Goal: Task Accomplishment & Management: Manage account settings

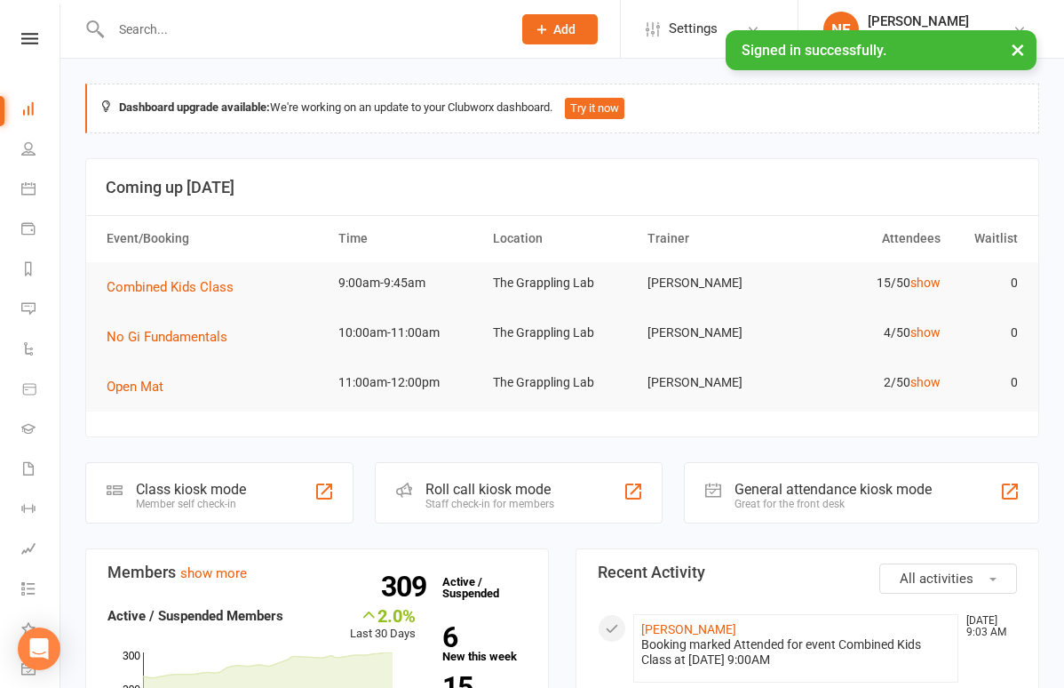
click at [225, 22] on input "text" at bounding box center [303, 29] width 394 height 25
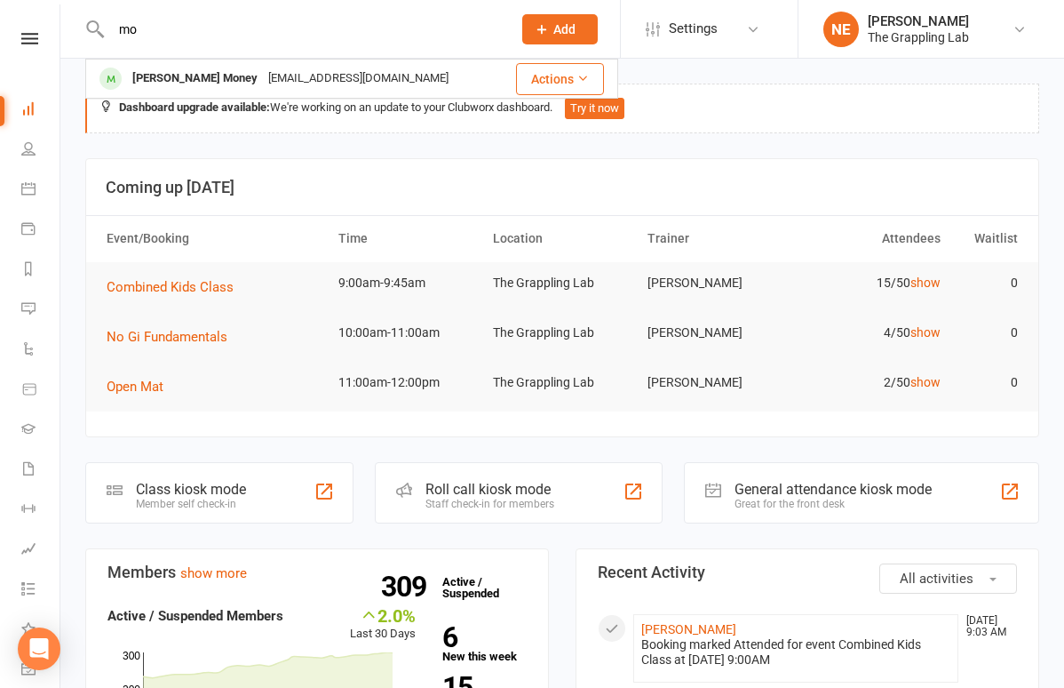
type input "m"
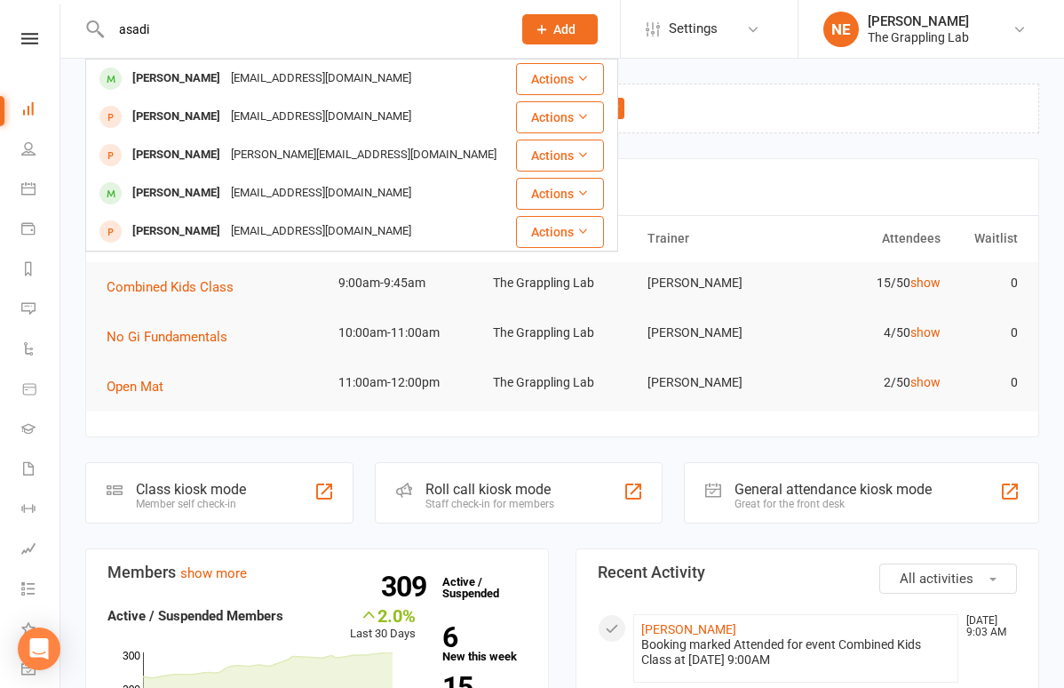
type input "aside"
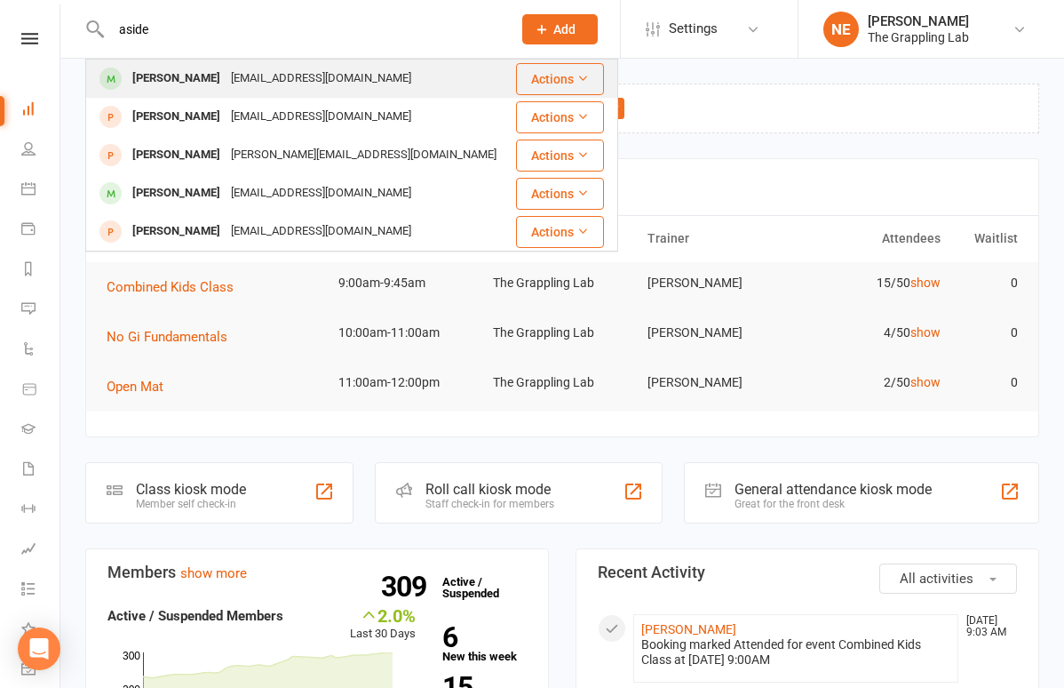
drag, startPoint x: 161, startPoint y: 59, endPoint x: 166, endPoint y: 79, distance: 21.1
click at [166, 79] on div "[PERSON_NAME]" at bounding box center [176, 79] width 99 height 26
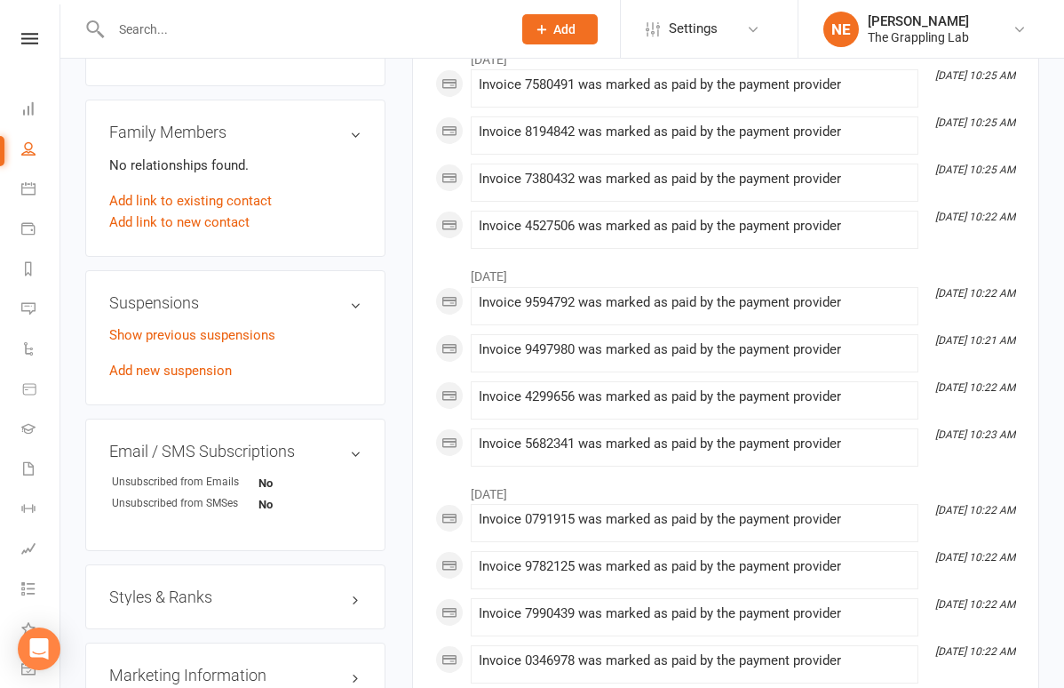
scroll to position [861, 0]
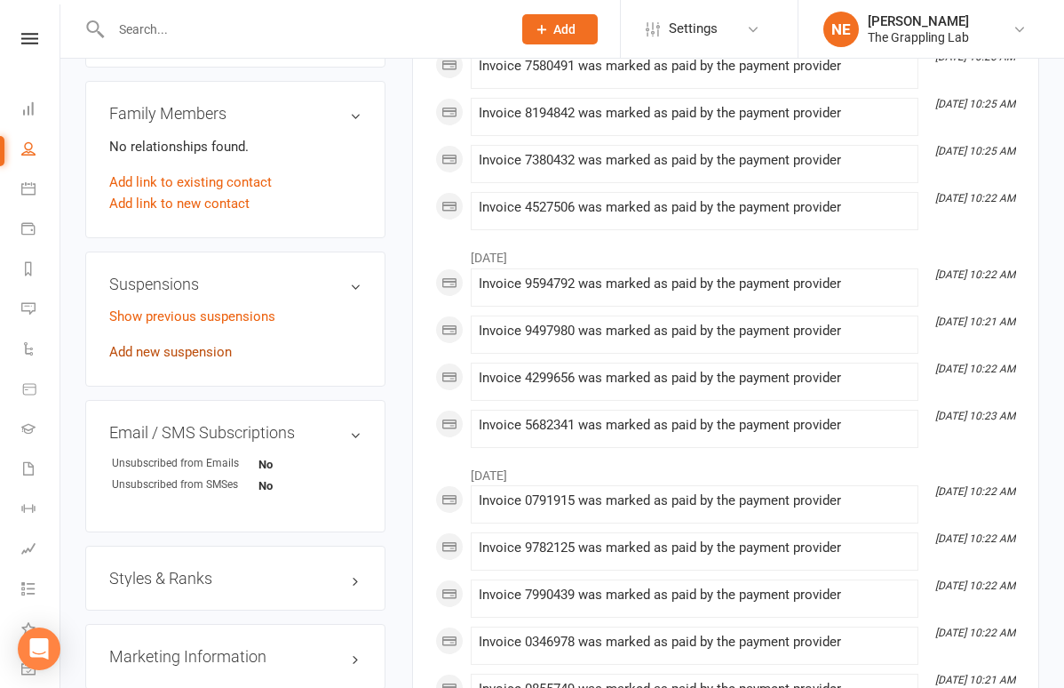
click at [209, 360] on link "Add new suspension" at bounding box center [170, 352] width 123 height 16
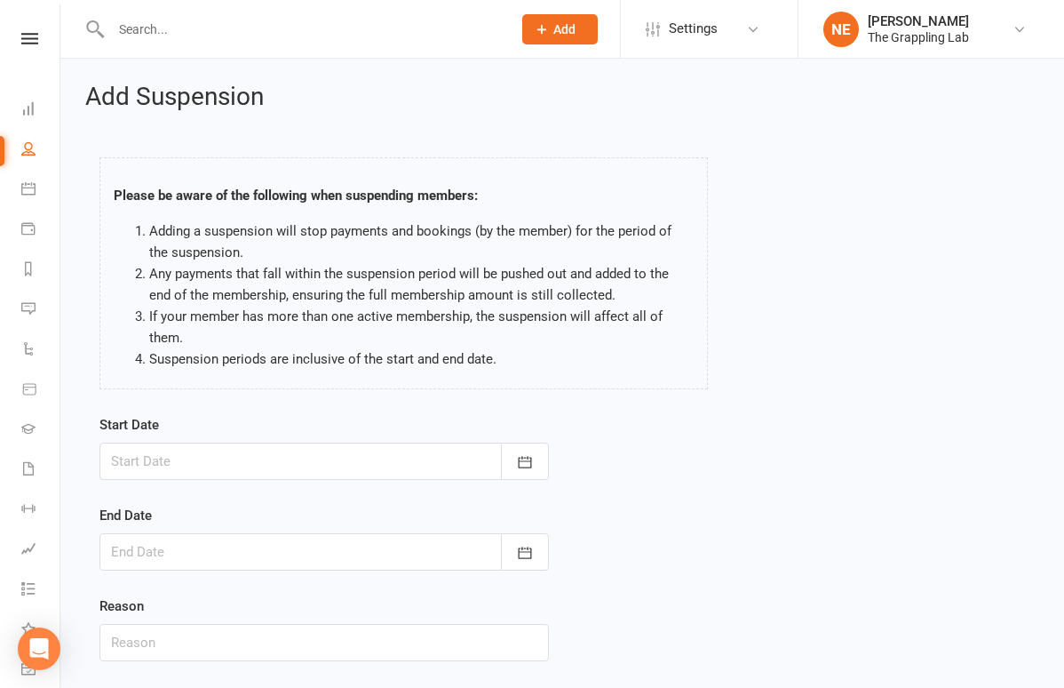
click at [314, 454] on div at bounding box center [324, 460] width 450 height 37
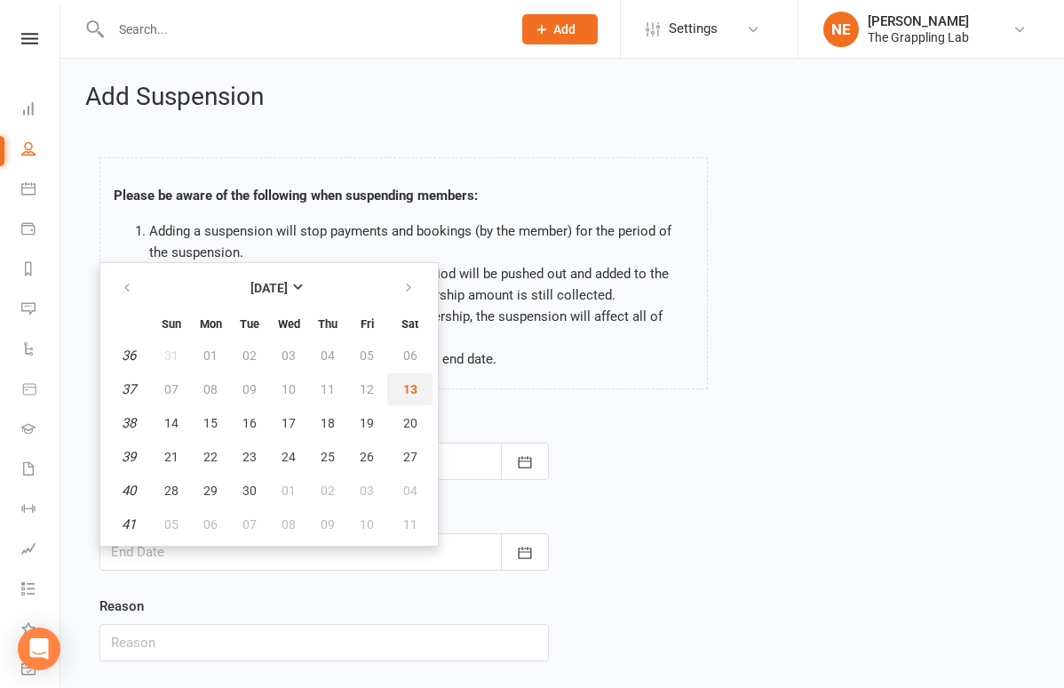
click at [410, 390] on span "13" at bounding box center [410, 389] width 14 height 14
type input "[DATE]"
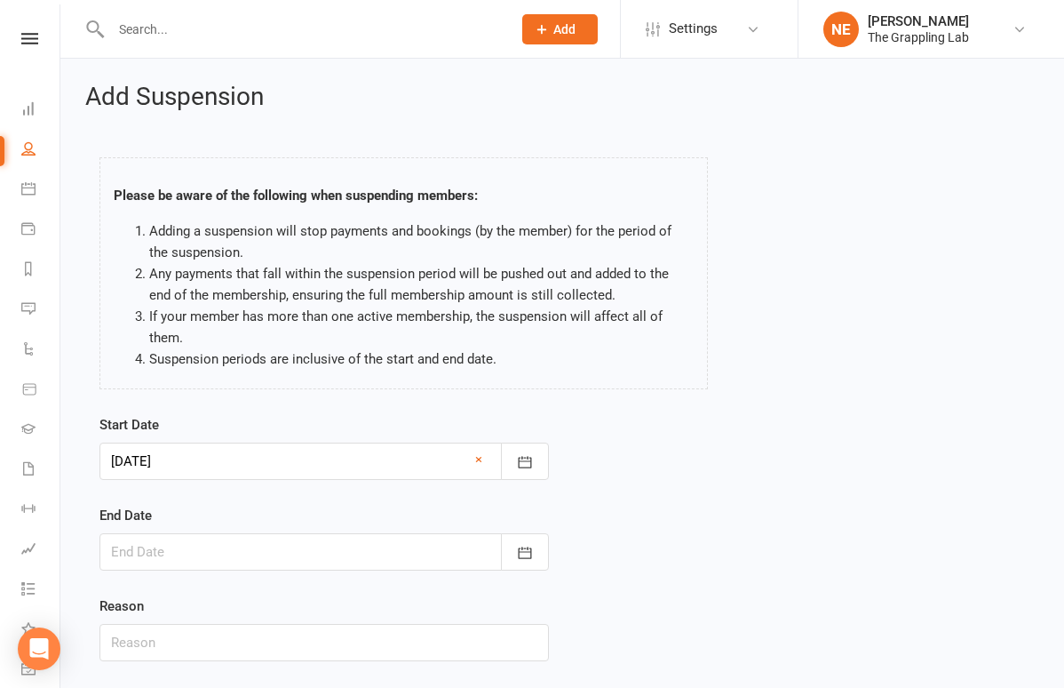
click at [404, 549] on div at bounding box center [324, 551] width 450 height 37
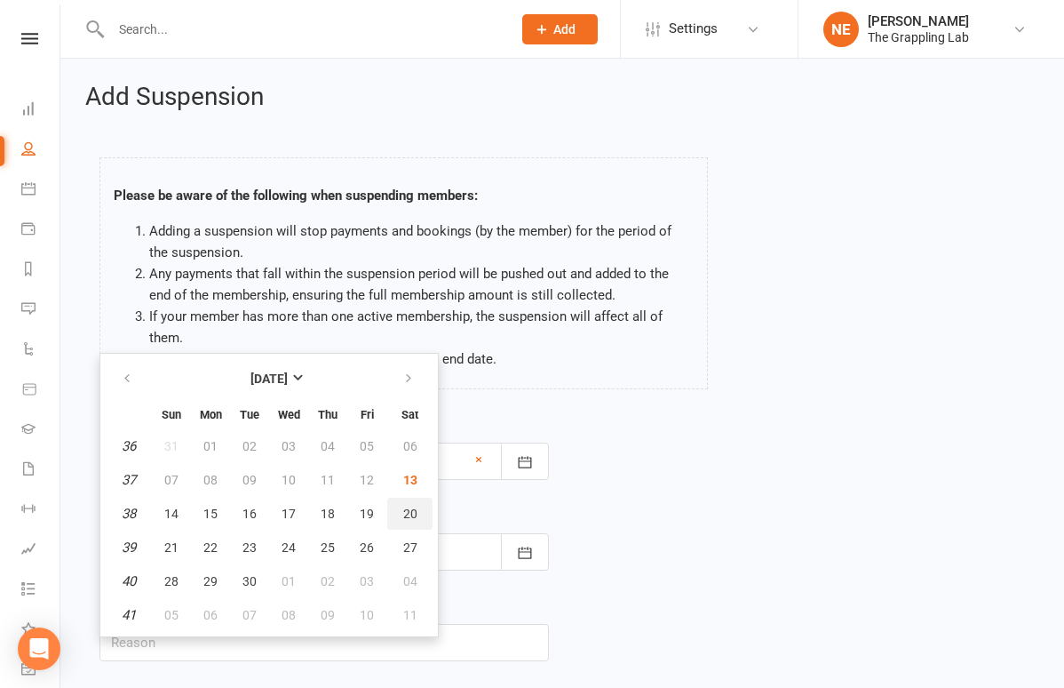
click at [413, 511] on span "20" at bounding box center [410, 513] width 14 height 14
type input "[DATE]"
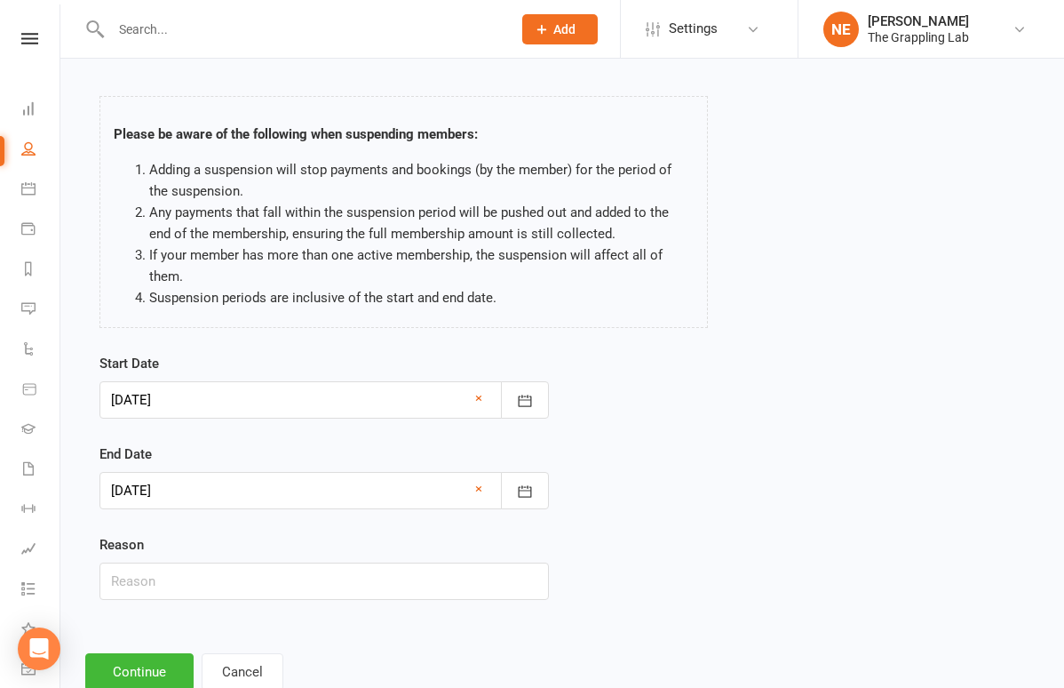
scroll to position [87, 0]
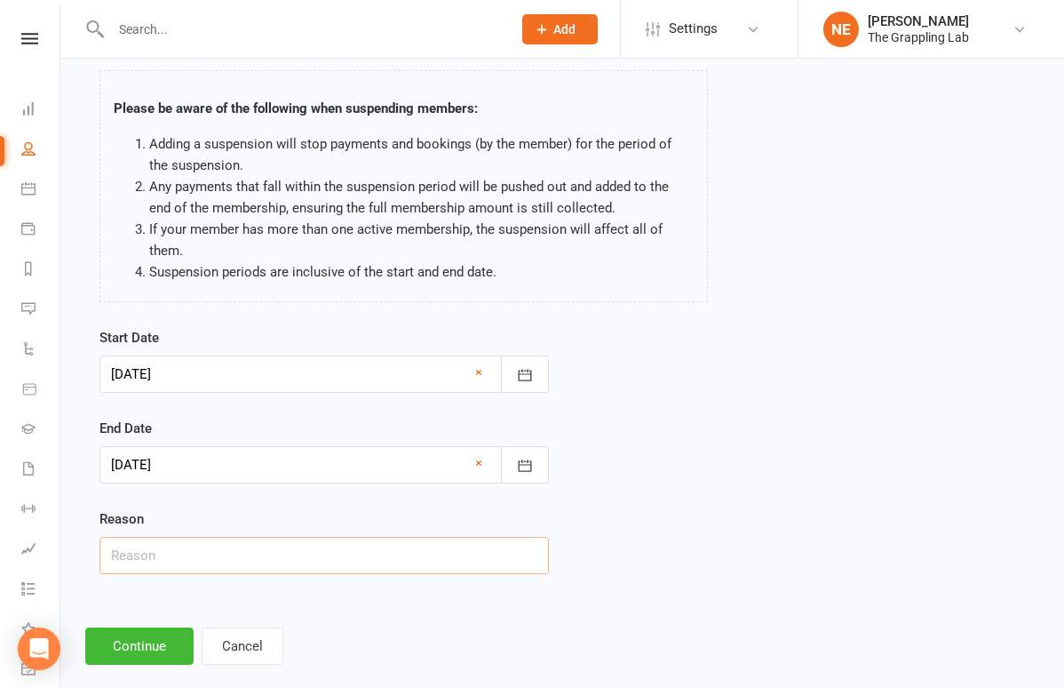
click at [377, 553] on input "text" at bounding box center [324, 555] width 450 height 37
type input "Injury"
click at [151, 644] on button "Continue" at bounding box center [139, 645] width 108 height 37
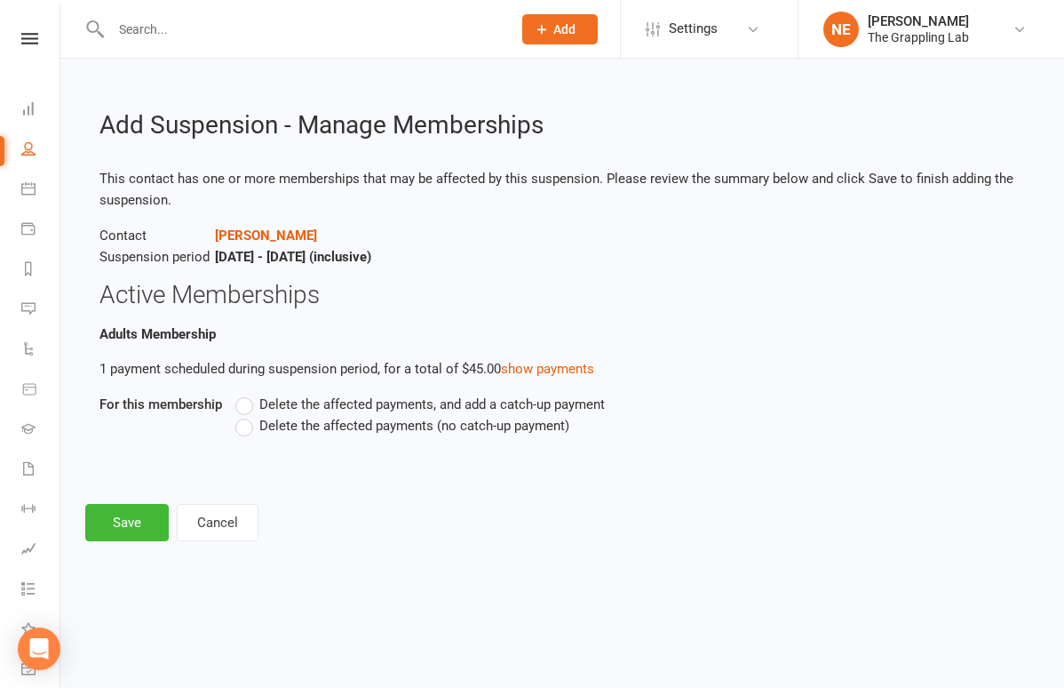
click at [251, 427] on label "Delete the affected payments (no catch-up payment)" at bounding box center [402, 425] width 334 height 21
click at [247, 415] on input "Delete the affected payments (no catch-up payment)" at bounding box center [241, 415] width 12 height 0
click at [121, 522] on button "Save" at bounding box center [127, 522] width 84 height 37
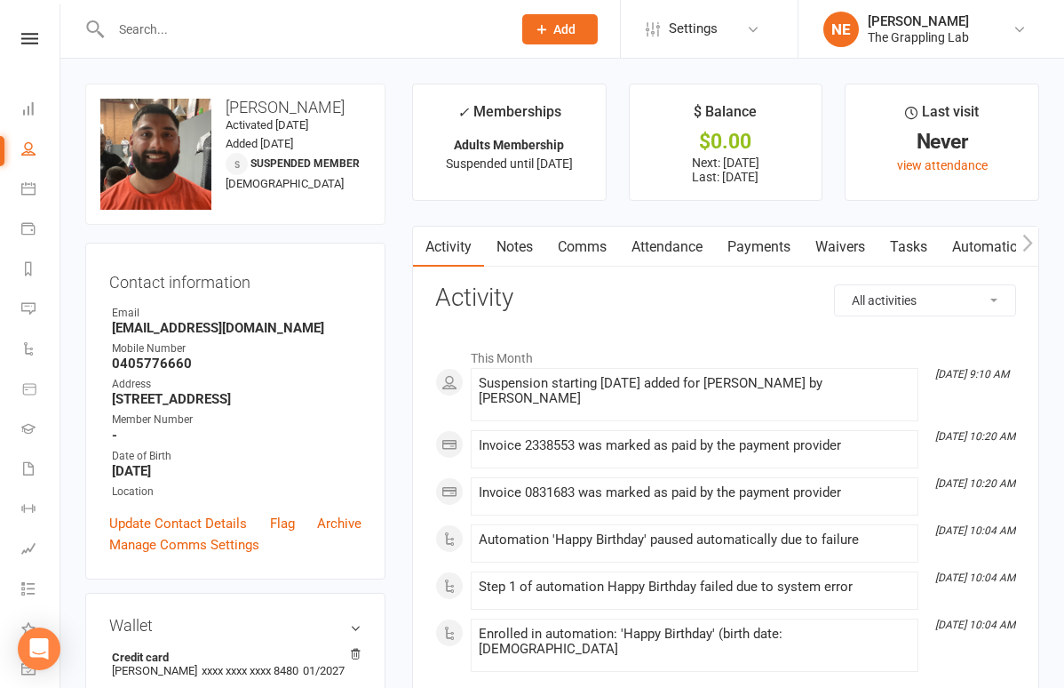
click at [145, 36] on input "text" at bounding box center [303, 29] width 394 height 25
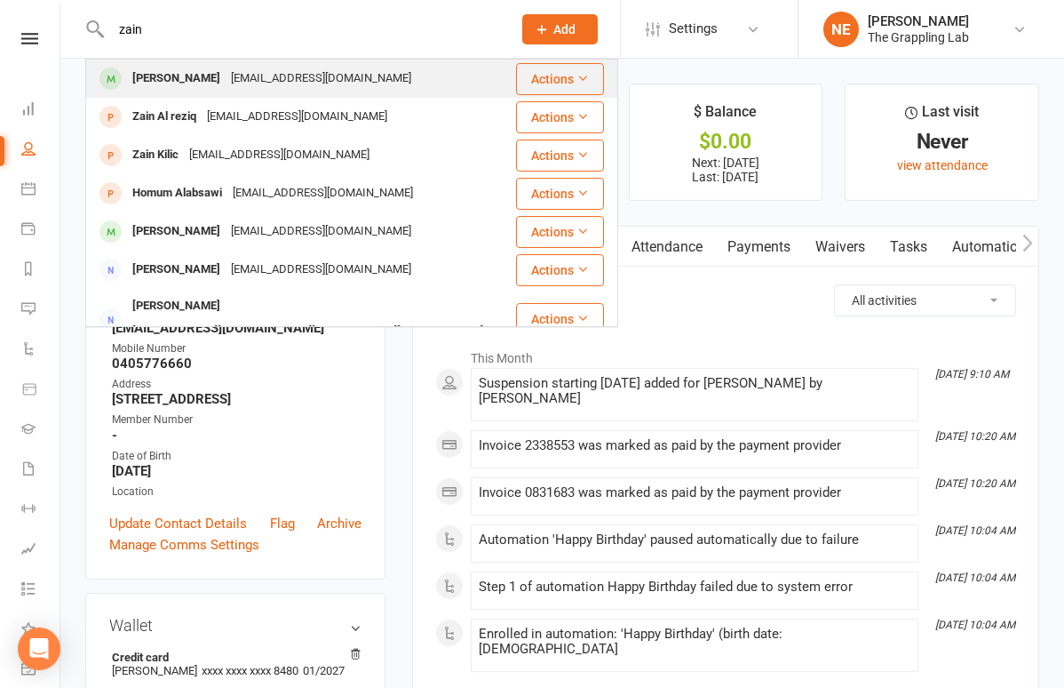
type input "zain"
click at [193, 77] on div "[PERSON_NAME]" at bounding box center [176, 79] width 99 height 26
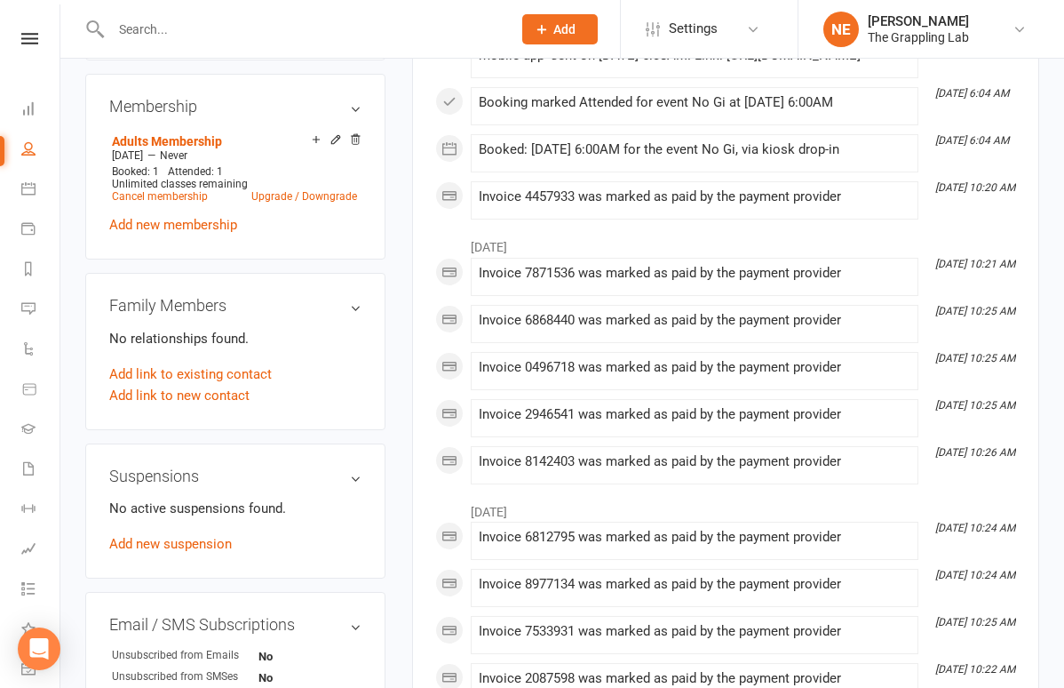
scroll to position [747, 0]
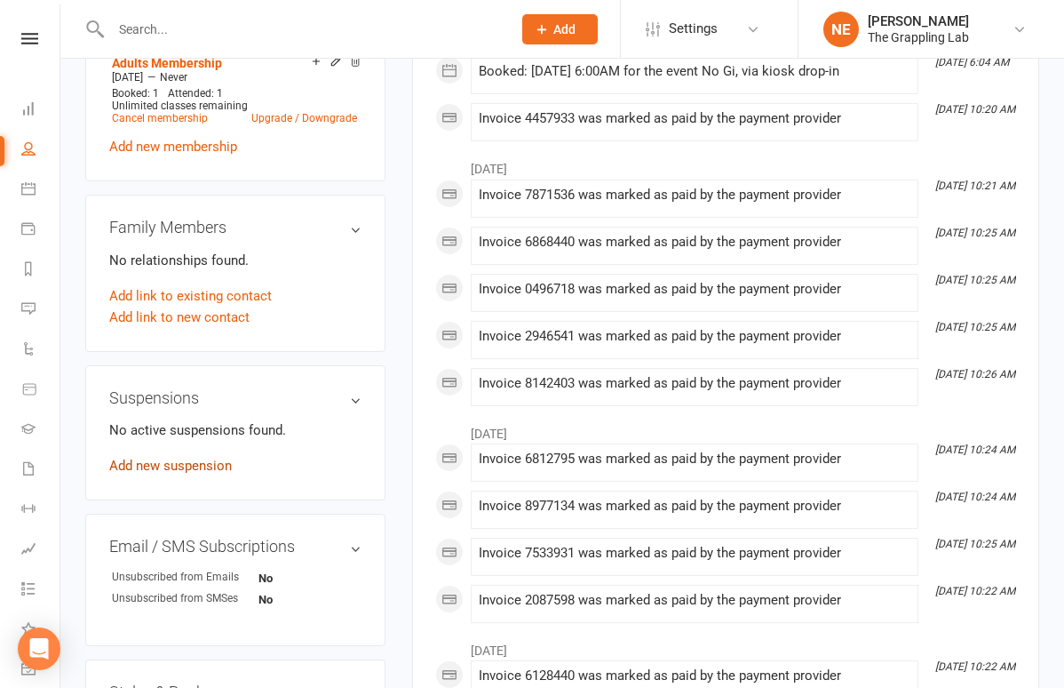
click at [195, 473] on link "Add new suspension" at bounding box center [170, 465] width 123 height 16
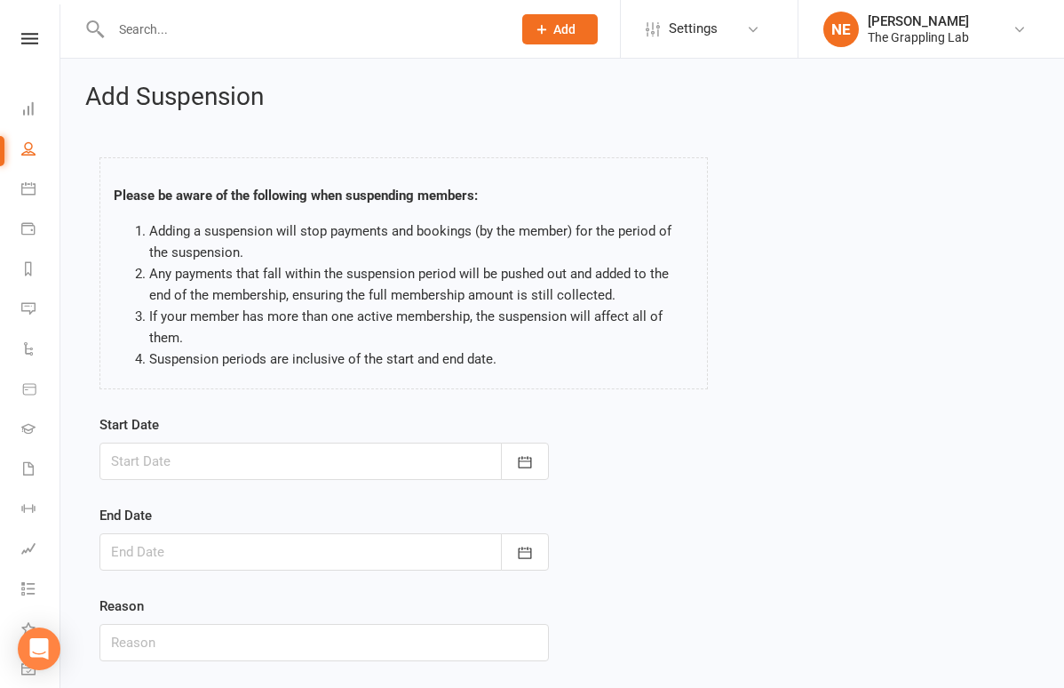
click at [426, 453] on div at bounding box center [324, 460] width 450 height 37
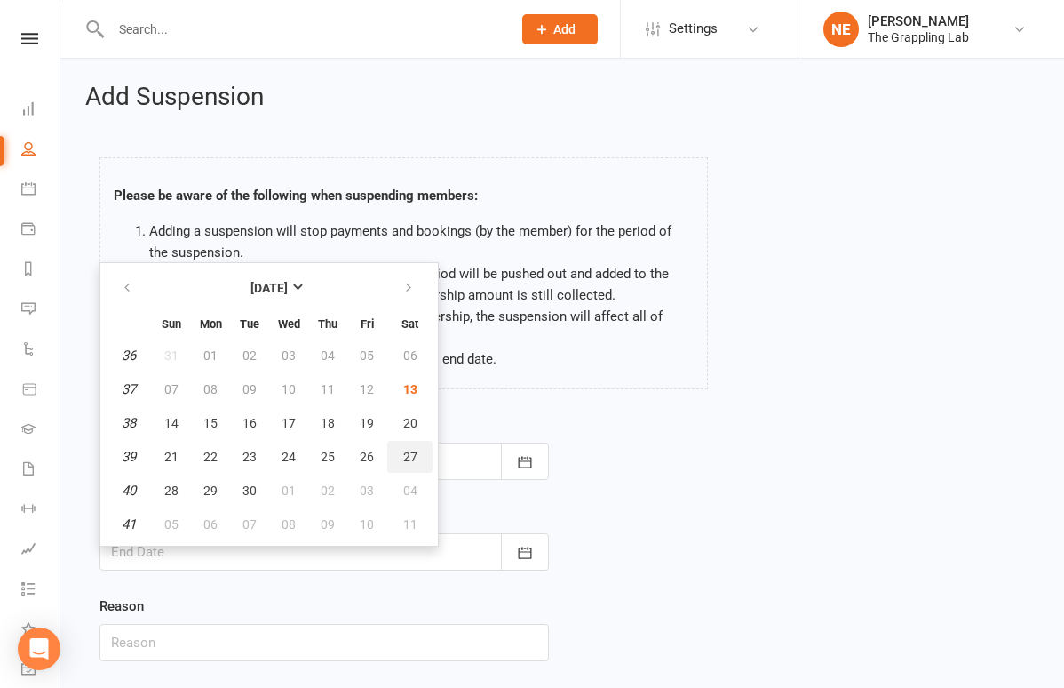
click at [403, 459] on span "27" at bounding box center [410, 457] width 14 height 14
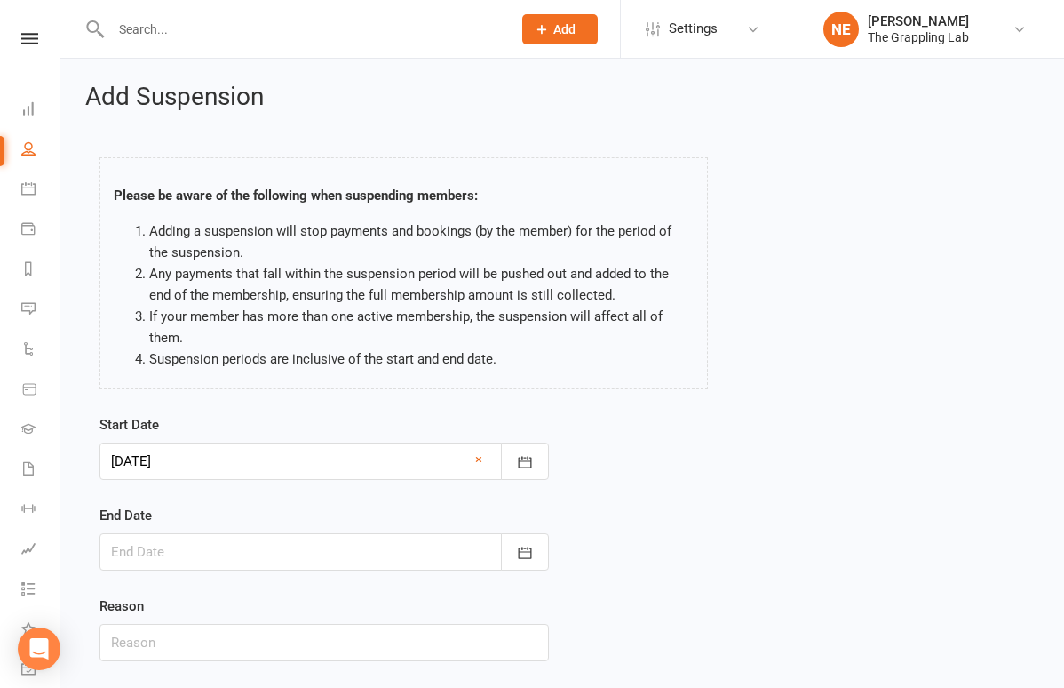
click at [301, 439] on div "Start Date [DATE] [DATE] Sun Mon Tue Wed Thu Fri Sat 36 31 01 02 03 04 05 06 37…" at bounding box center [324, 447] width 450 height 66
click at [282, 448] on div at bounding box center [324, 460] width 450 height 37
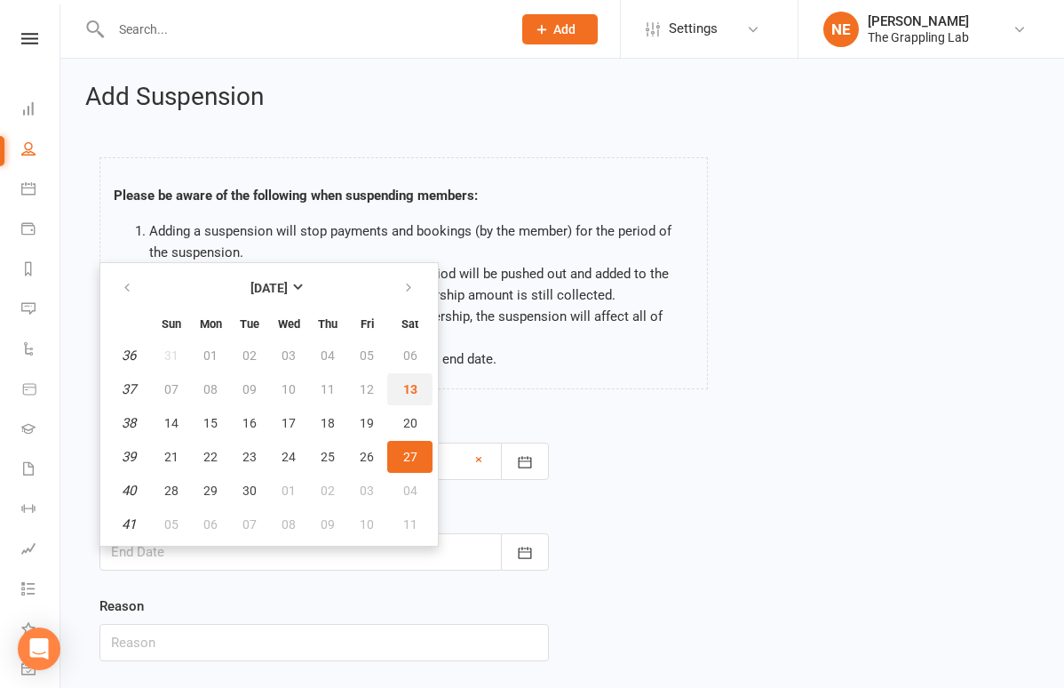
click at [416, 387] on span "13" at bounding box center [410, 389] width 14 height 14
type input "[DATE]"
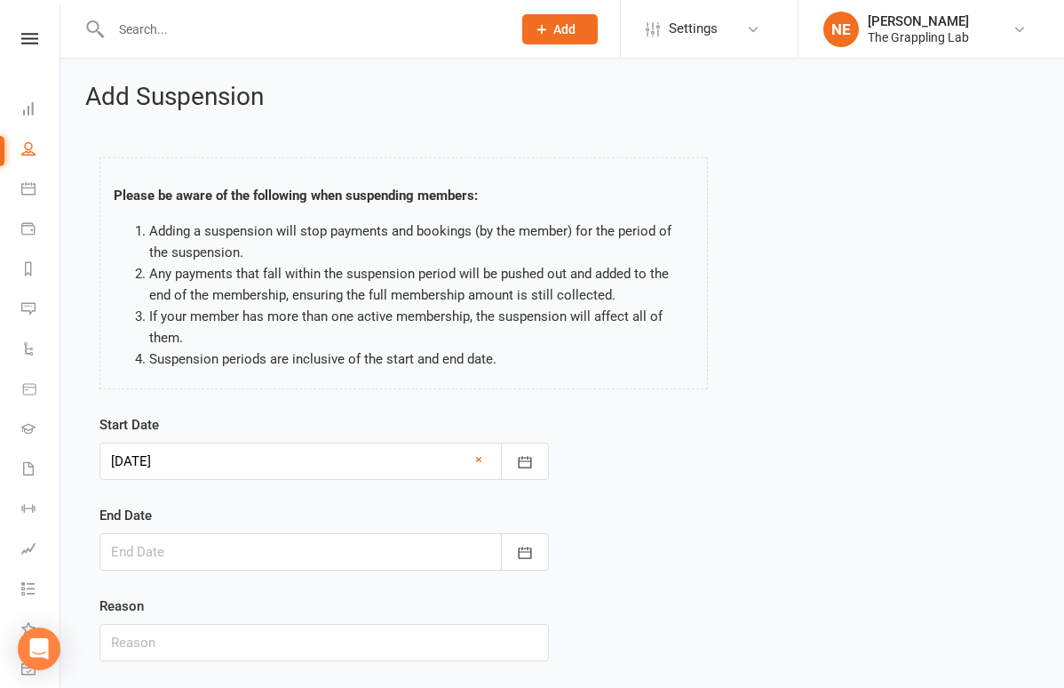
click at [244, 541] on div at bounding box center [324, 551] width 450 height 37
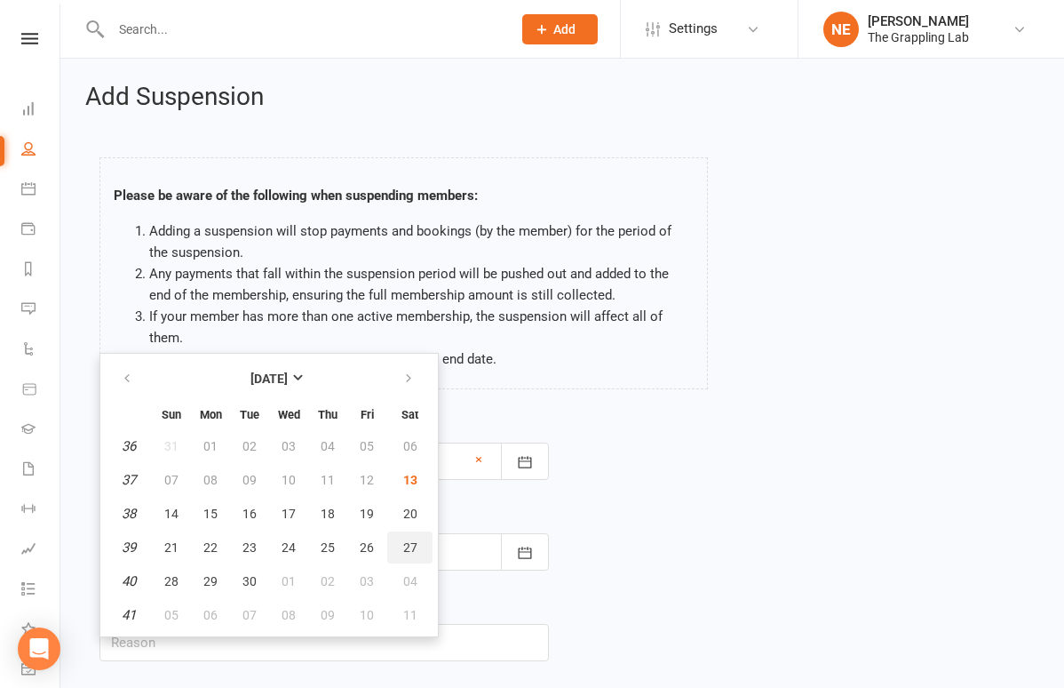
click at [412, 552] on span "27" at bounding box center [410, 547] width 14 height 14
type input "[DATE]"
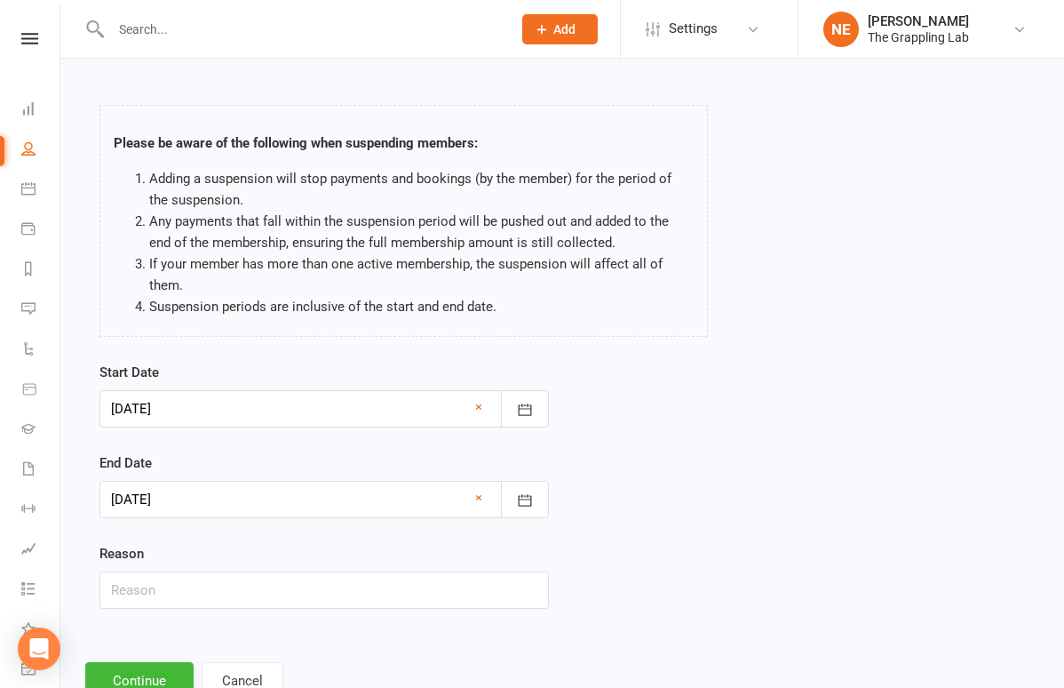
scroll to position [54, 0]
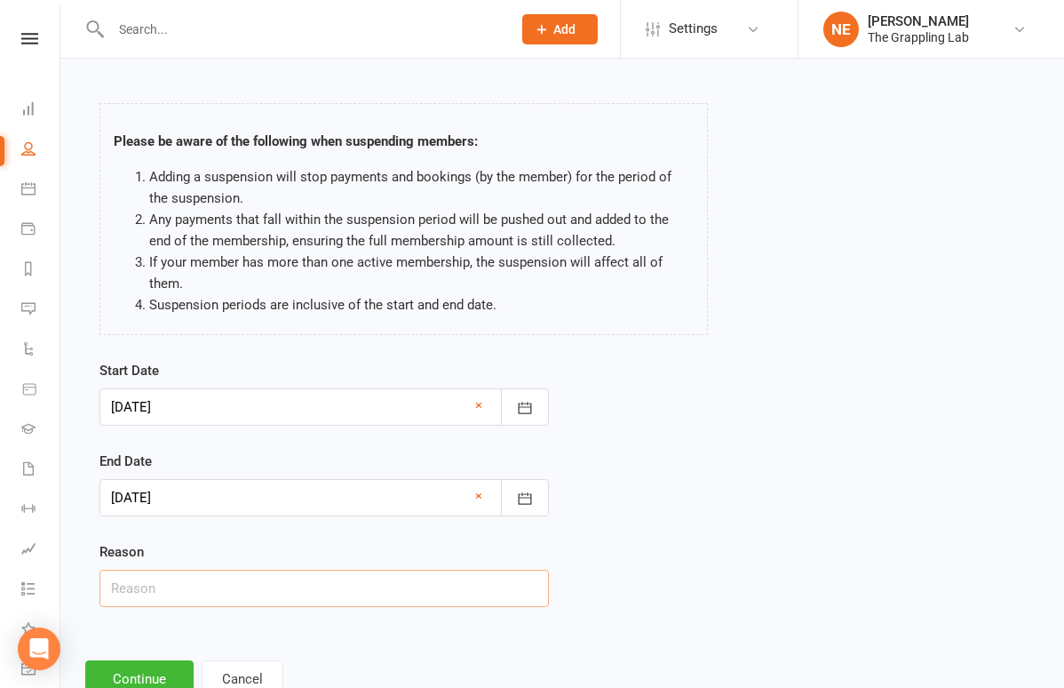
click at [243, 585] on input "text" at bounding box center [324, 587] width 450 height 37
type input "Moving interstate"
click at [160, 667] on button "Continue" at bounding box center [139, 678] width 108 height 37
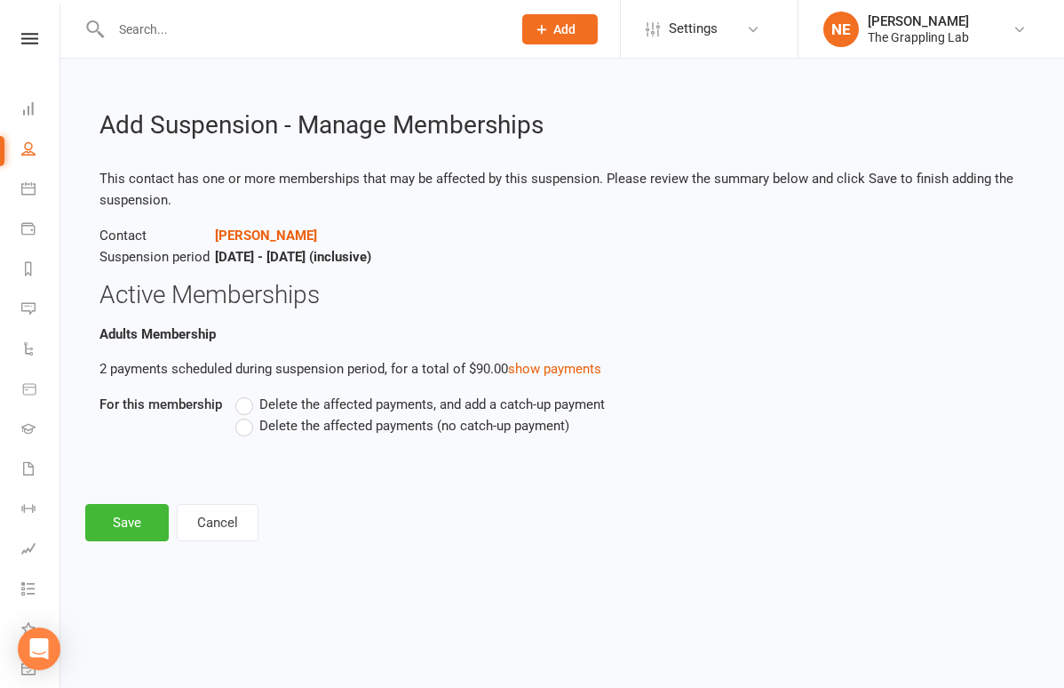
click at [251, 402] on label "Delete the affected payments, and add a catch-up payment" at bounding box center [420, 404] width 370 height 21
click at [247, 394] on input "Delete the affected payments, and add a catch-up payment" at bounding box center [241, 394] width 12 height 0
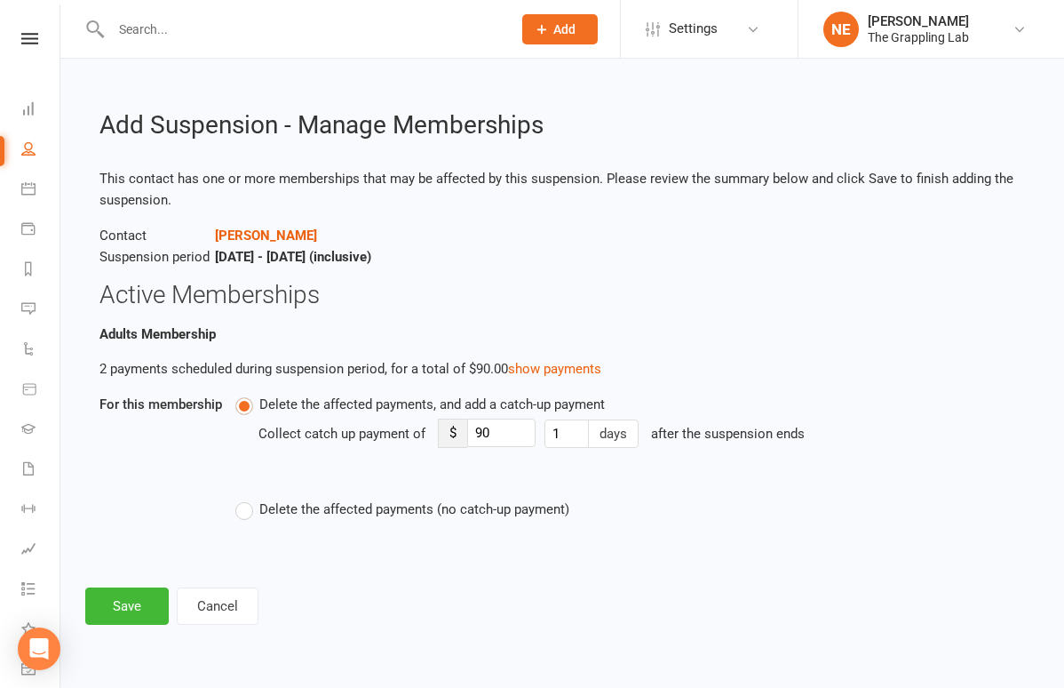
click at [246, 407] on label "Delete the affected payments, and add a catch-up payment" at bounding box center [420, 404] width 370 height 21
click at [246, 394] on input "Delete the affected payments, and add a catch-up payment" at bounding box center [241, 394] width 12 height 0
click at [207, 625] on button "Cancel" at bounding box center [218, 605] width 82 height 37
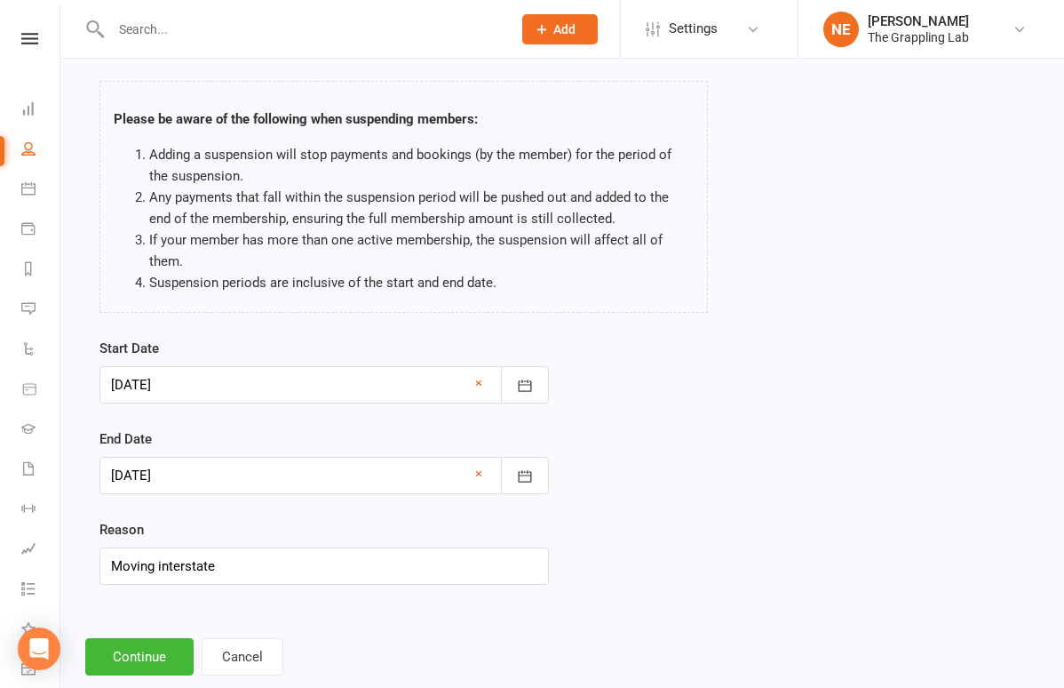
scroll to position [110, 0]
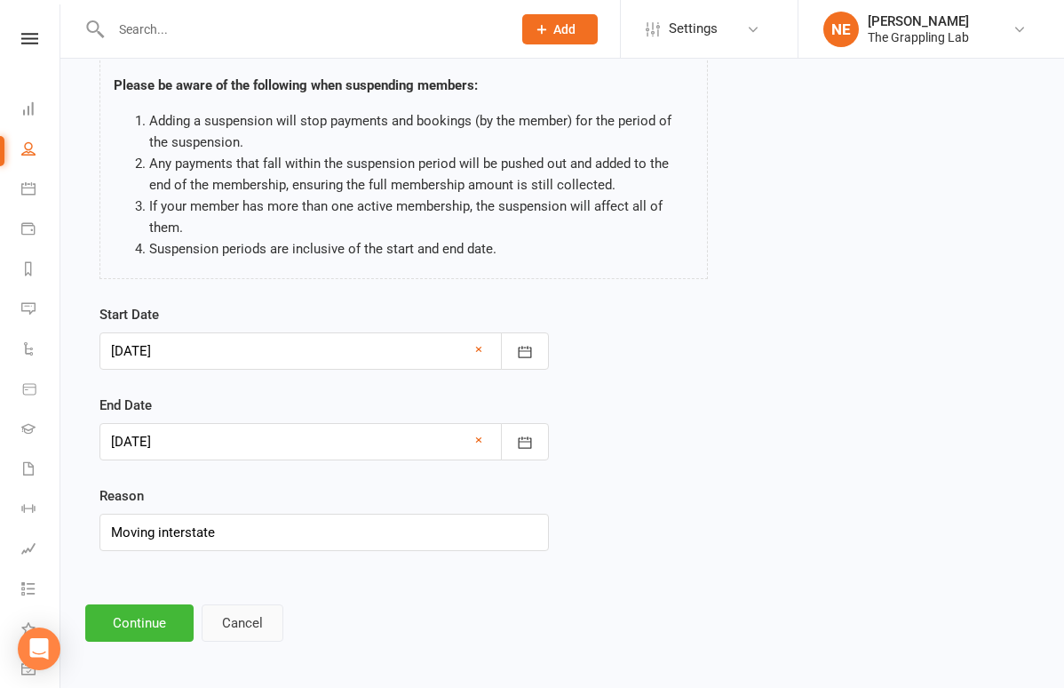
click at [245, 626] on button "Cancel" at bounding box center [243, 622] width 82 height 37
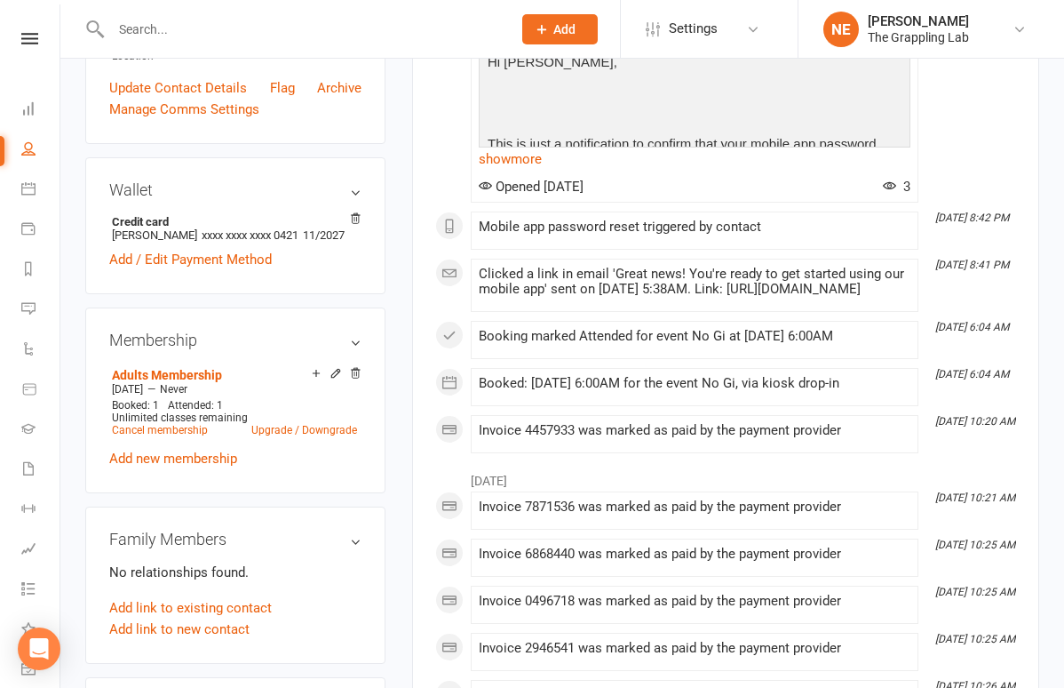
scroll to position [444, 0]
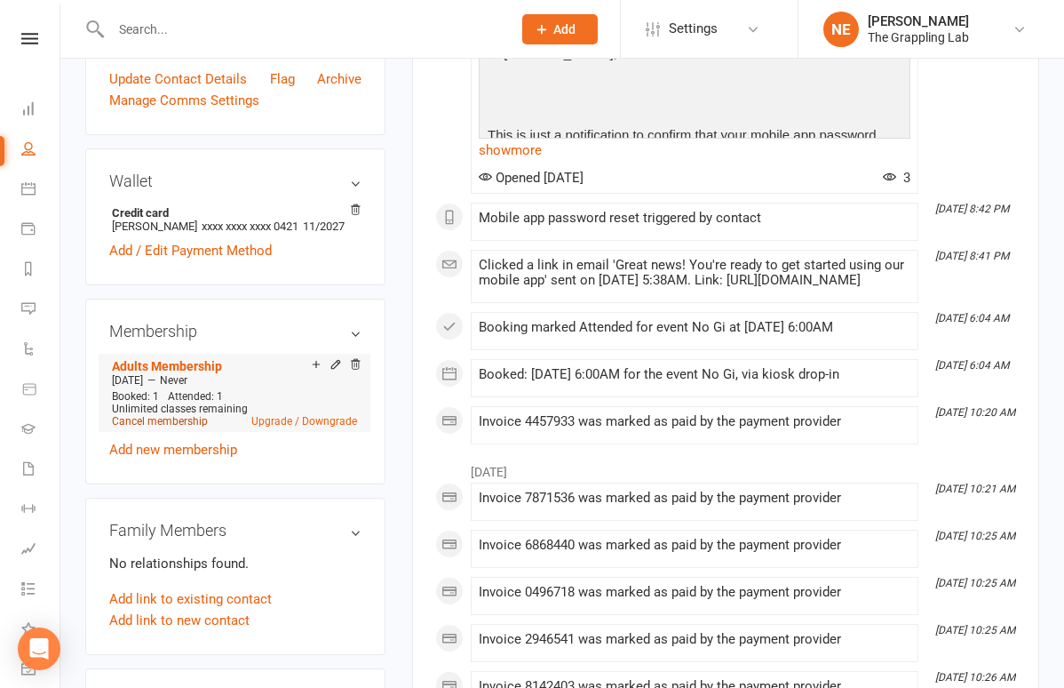
click at [200, 427] on link "Cancel membership" at bounding box center [160, 421] width 96 height 12
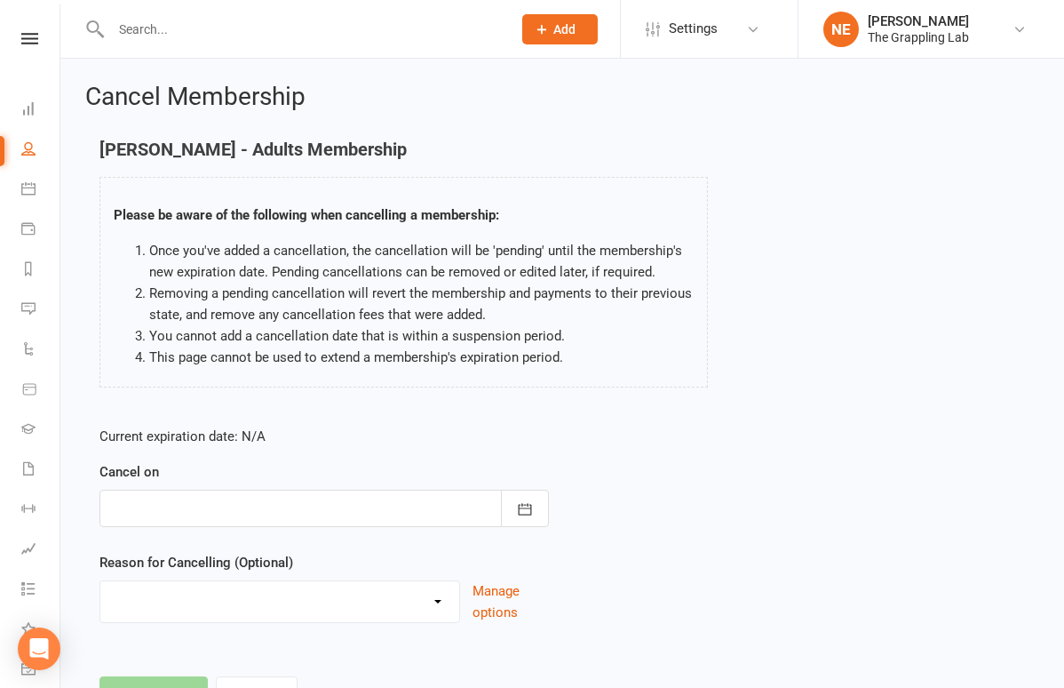
click at [224, 495] on div at bounding box center [324, 507] width 450 height 37
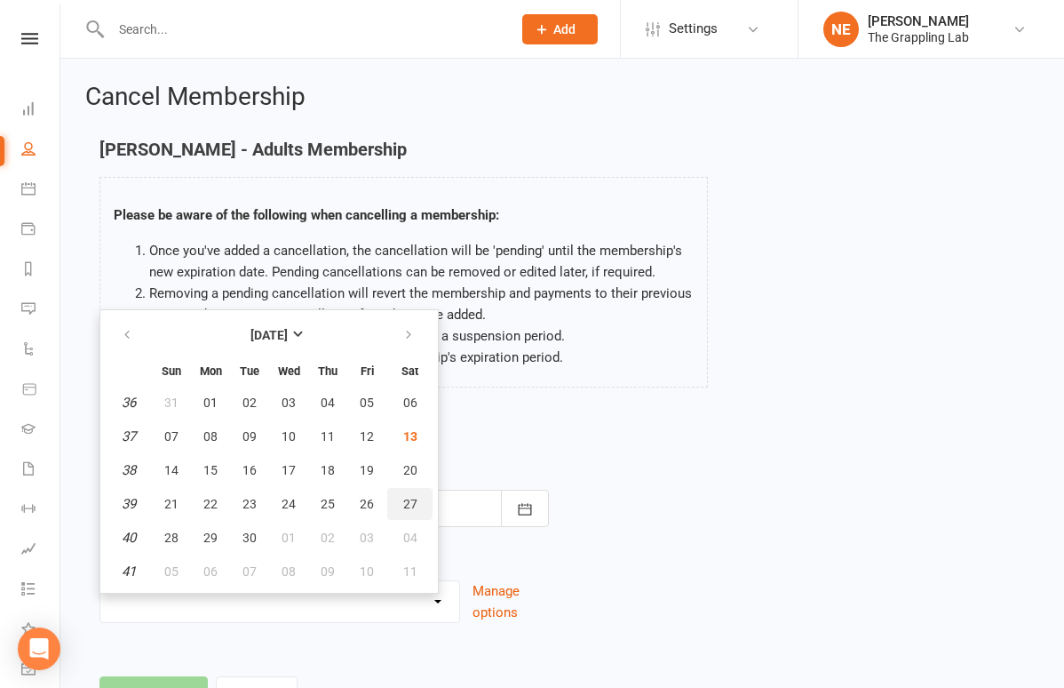
click at [407, 511] on button "27" at bounding box center [409, 504] width 45 height 32
type input "[DATE]"
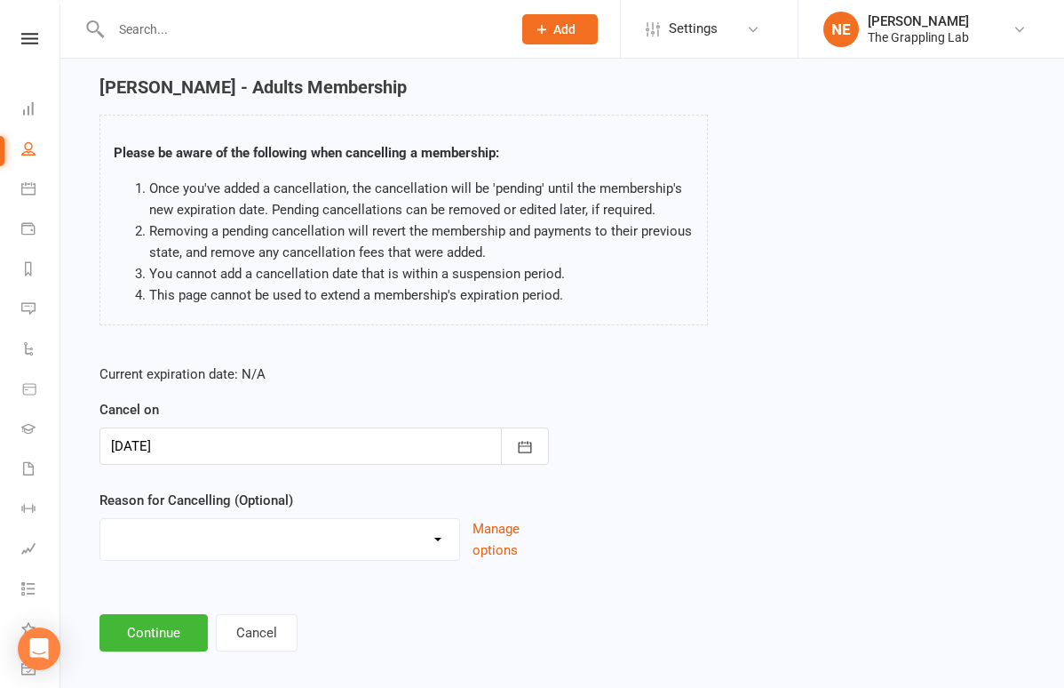
scroll to position [83, 0]
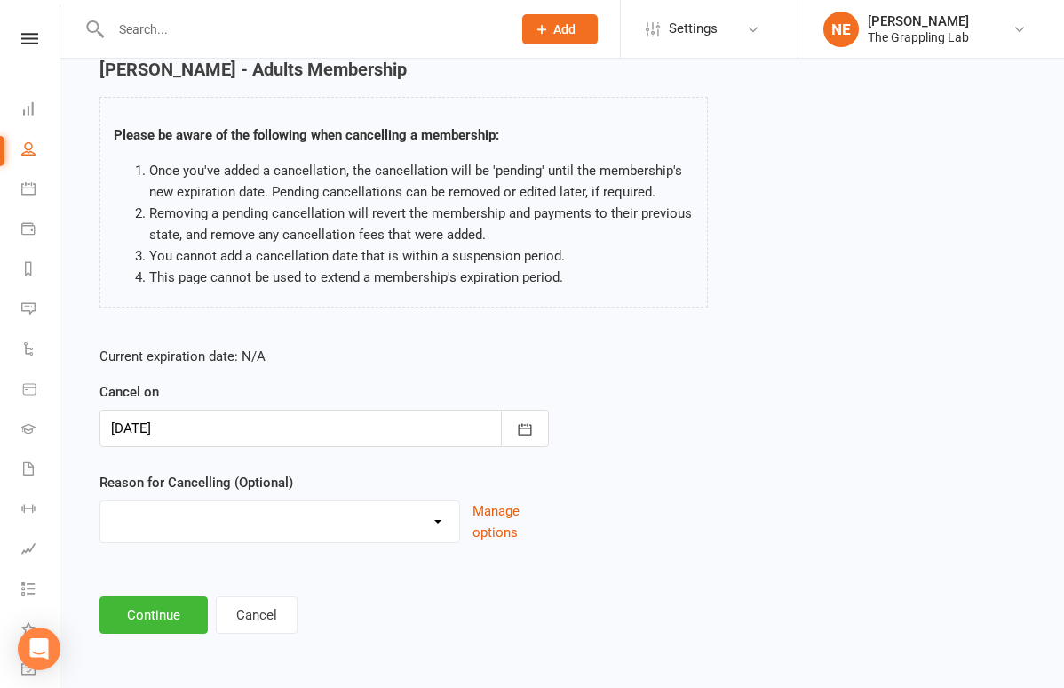
select select "4"
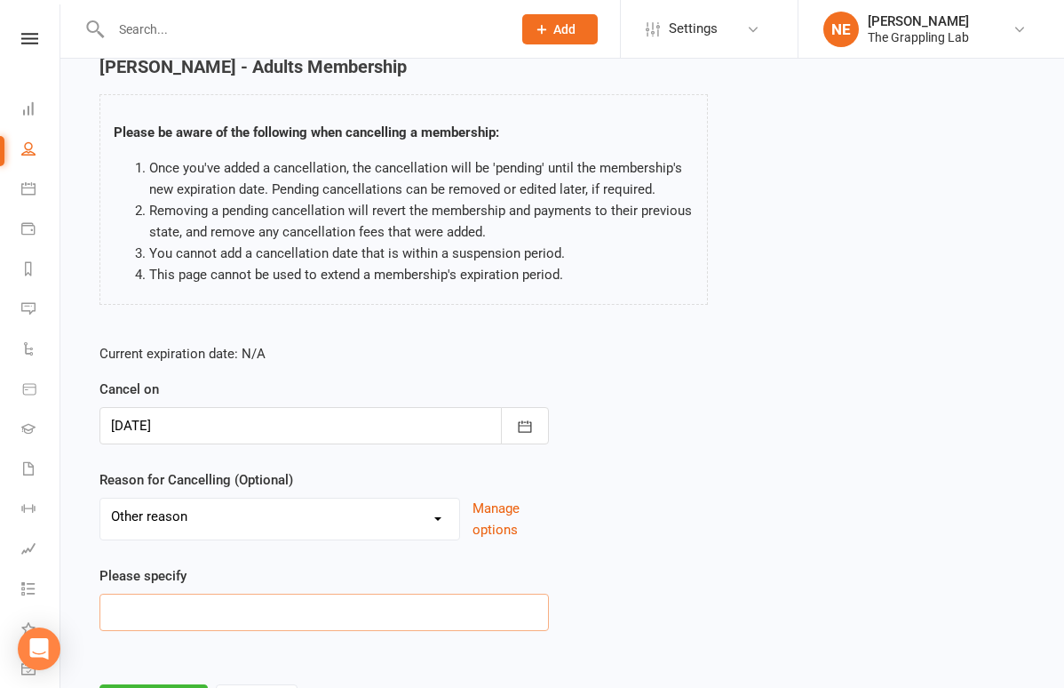
click at [211, 612] on input at bounding box center [324, 611] width 450 height 37
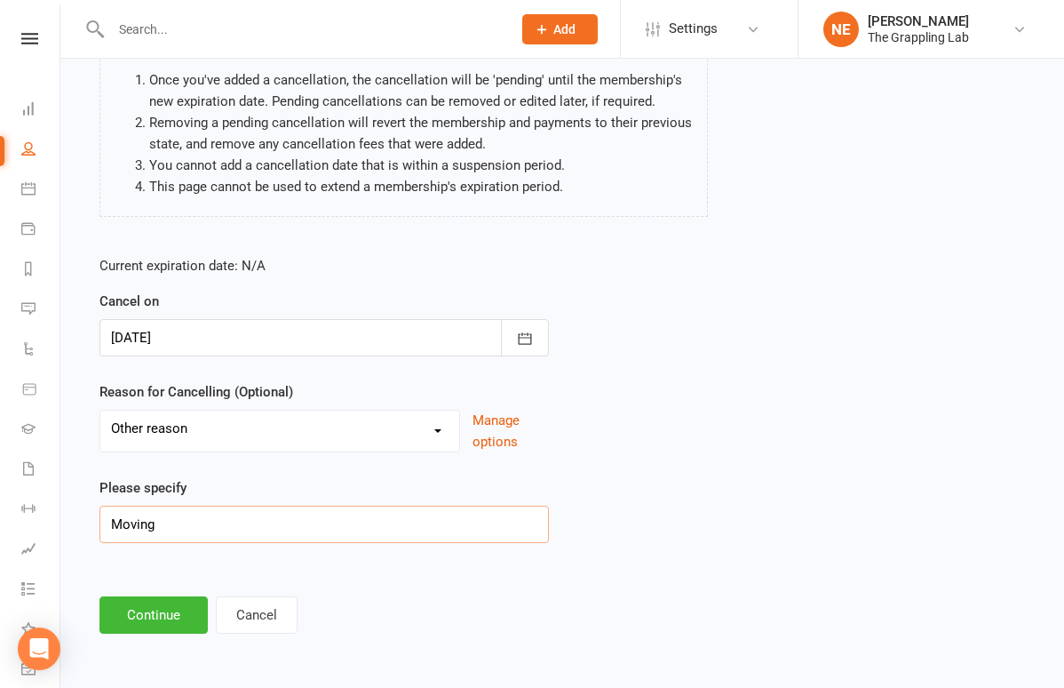
scroll to position [185, 0]
type input "Moving"
click at [163, 608] on button "Continue" at bounding box center [153, 614] width 108 height 37
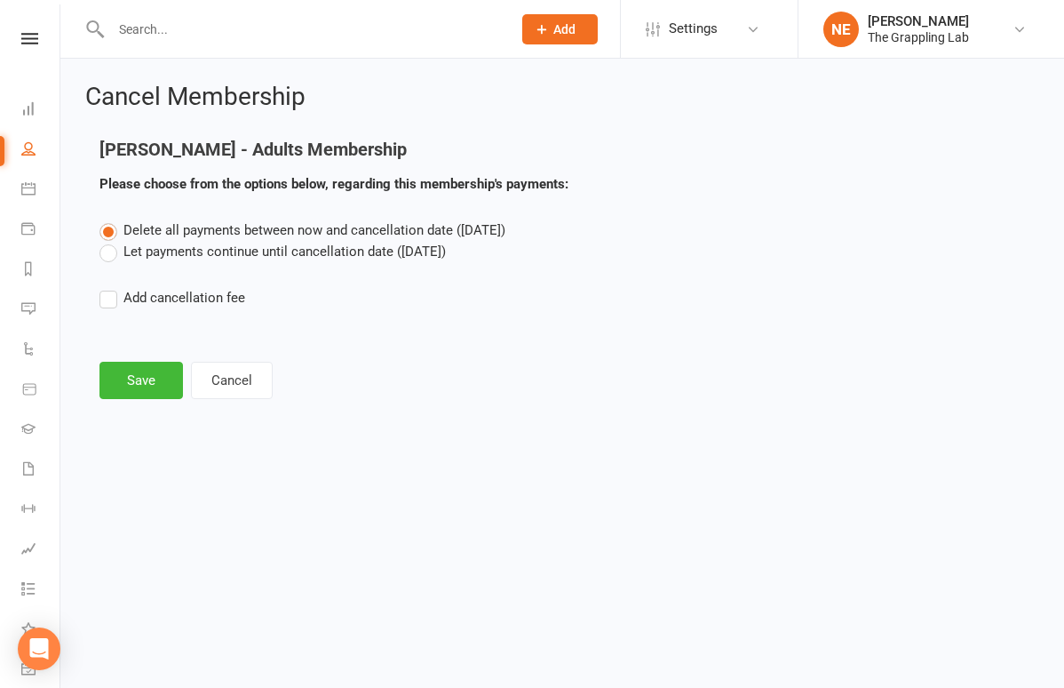
click at [131, 253] on label "Let payments continue until cancellation date ([DATE])" at bounding box center [272, 251] width 346 height 21
click at [111, 241] on input "Let payments continue until cancellation date ([DATE])" at bounding box center [105, 241] width 12 height 0
click at [150, 386] on button "Save" at bounding box center [141, 380] width 84 height 37
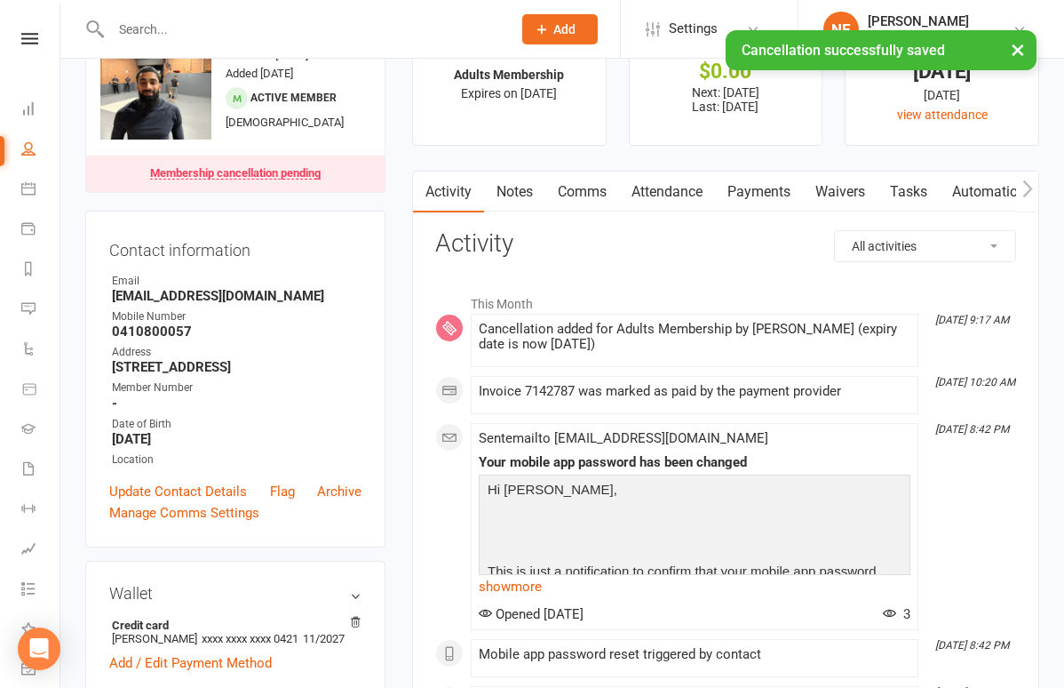
scroll to position [70, 0]
click at [774, 196] on link "Payments" at bounding box center [759, 191] width 88 height 41
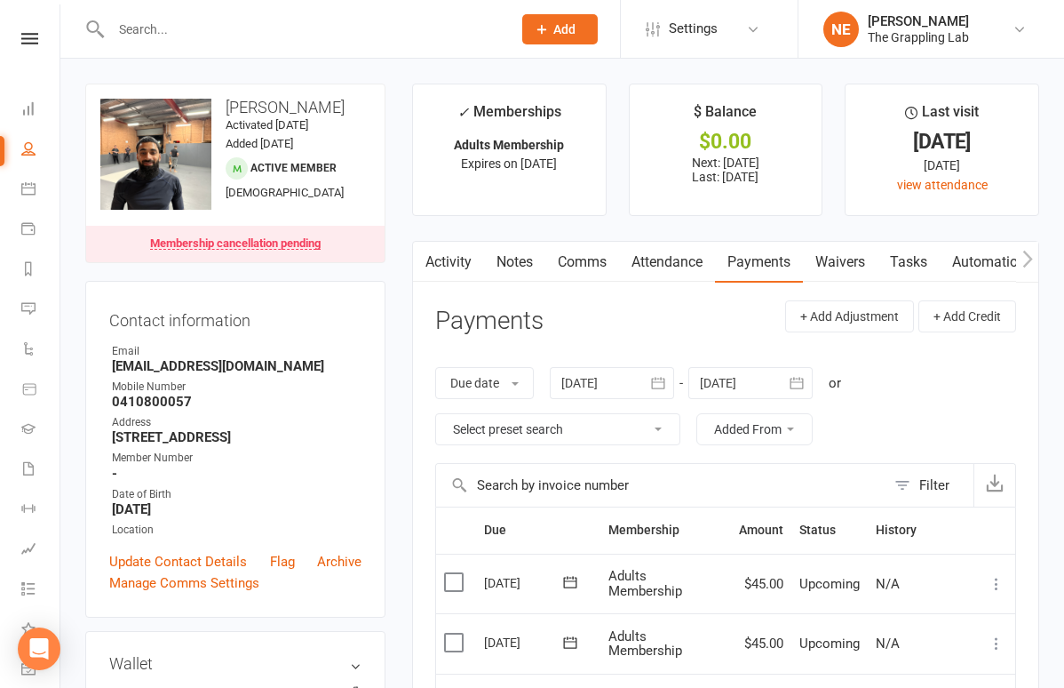
click at [21, 138] on link "People" at bounding box center [41, 151] width 40 height 40
select select "100"
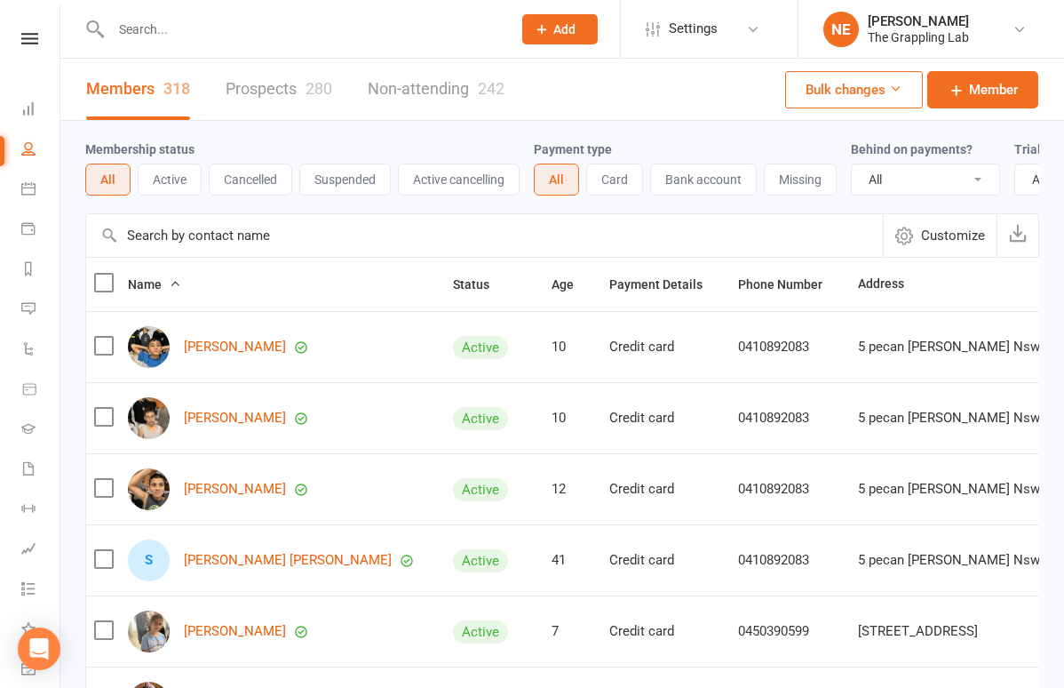
click at [172, 173] on button "Active" at bounding box center [170, 179] width 64 height 32
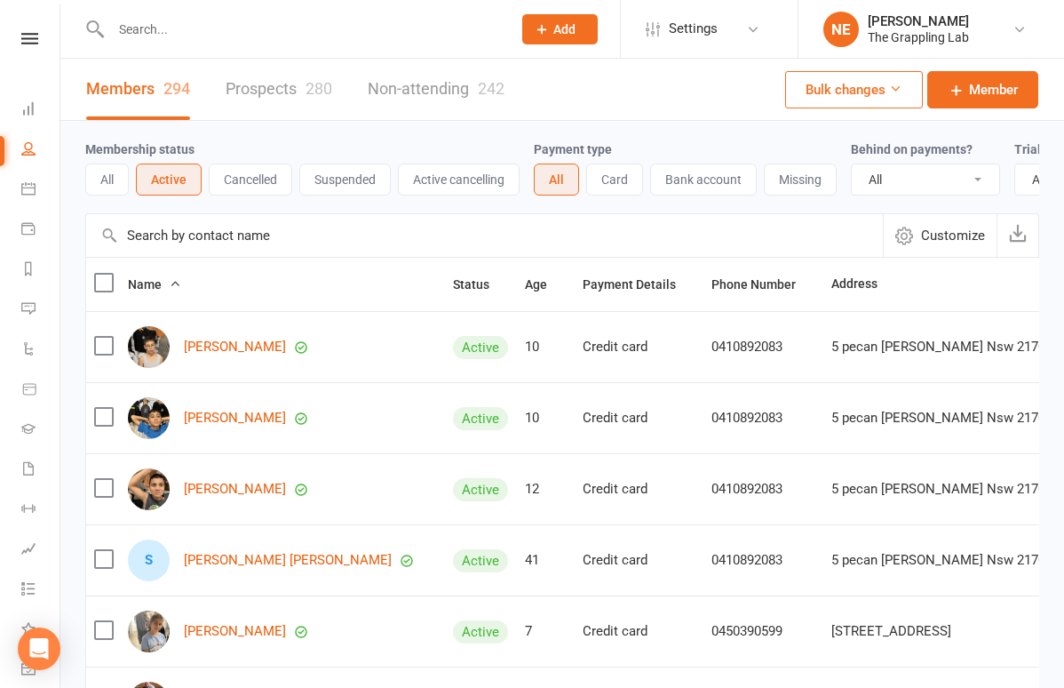
click at [94, 179] on button "All" at bounding box center [107, 179] width 44 height 32
